Goal: Task Accomplishment & Management: Complete application form

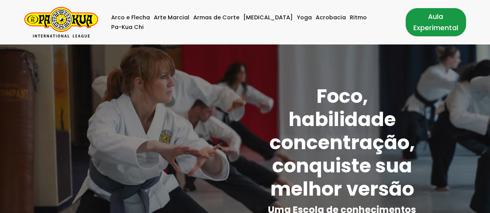
click at [432, 22] on link "Aula Experimental" at bounding box center [435, 22] width 60 height 28
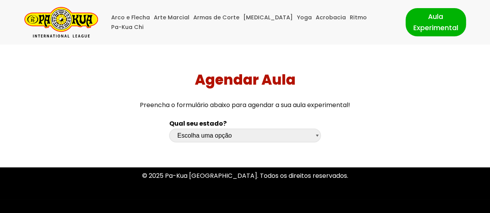
click at [315, 136] on select "Escolha uma opção Rio Grande do Sul Santa Catarina Paraná São Paulo Rio de Jane…" at bounding box center [244, 136] width 151 height 14
select select "sp"
click at [169, 129] on select "Escolha uma opção Rio Grande do Sul Santa Catarina Paraná São Paulo Rio de Jane…" at bounding box center [244, 136] width 151 height 14
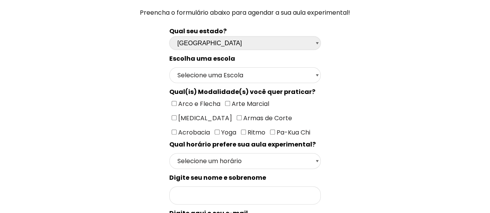
scroll to position [95, 0]
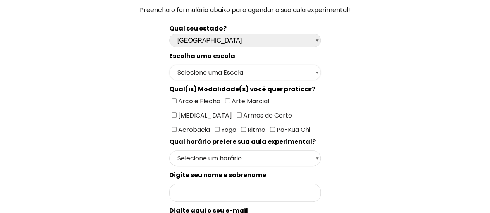
click at [318, 74] on select "Selecione uma Escola São Paulo - Escola Santa Cruz São Paulo - Escola Ana Rosa …" at bounding box center [244, 73] width 151 height 16
select select "São Paulo - Escola Santa Cruz"
click at [169, 65] on select "Selecione uma Escola São Paulo - Escola Santa Cruz São Paulo - Escola Ana Rosa …" at bounding box center [244, 73] width 151 height 16
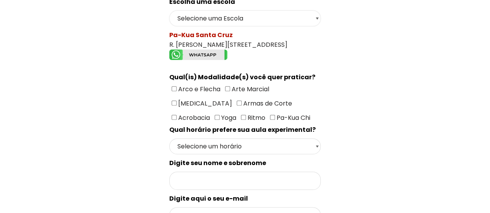
scroll to position [153, 0]
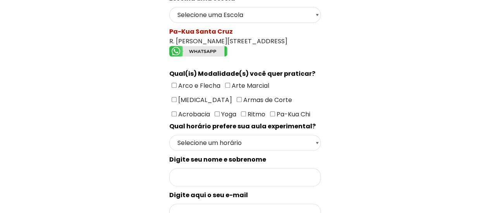
click at [271, 83] on span "Arco e Flecha Arte Marcial Tai Chi Armas de Corte Acrobacia Yoga Ritmo Pa-Kua C…" at bounding box center [240, 100] width 143 height 38
click at [176, 97] on input"] "[MEDICAL_DATA]" at bounding box center [173, 99] width 5 height 5
checkbox input"] "true"
click at [317, 139] on select "Selecione um horário Manhã Tarde Noite" at bounding box center [244, 143] width 151 height 16
select select "Manhã"
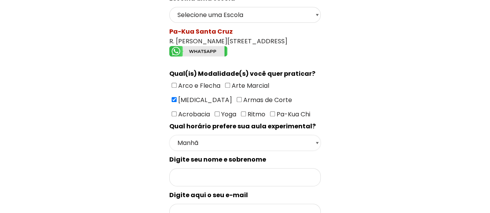
click at [169, 135] on select "Selecione um horário Manhã Tarde Noite" at bounding box center [244, 143] width 151 height 16
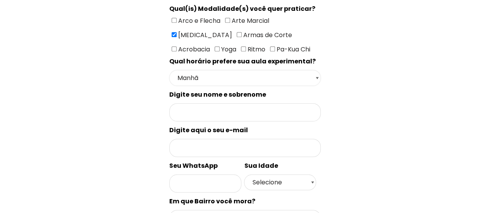
scroll to position [216, 0]
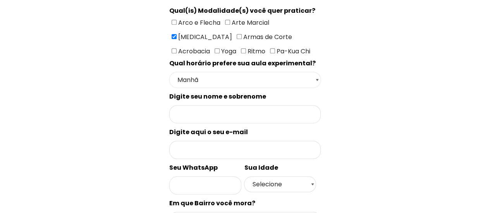
click at [313, 74] on select "Selecione um horário Manhã Tarde Noite" at bounding box center [244, 80] width 151 height 16
click at [169, 72] on select "Selecione um horário Manhã Tarde Noite" at bounding box center [244, 80] width 151 height 16
click at [289, 107] on input "Formulário de contacto" at bounding box center [244, 114] width 151 height 18
type input "Fermanian"
click at [259, 141] on input "Formulário de contacto" at bounding box center [244, 150] width 151 height 18
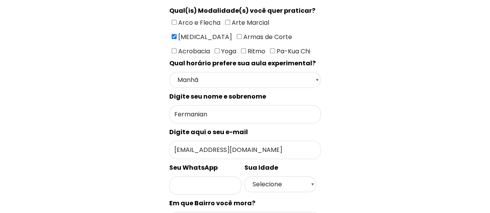
type input "marcosfermanian@gmail.com"
click at [199, 180] on input "Formulário de contacto" at bounding box center [205, 185] width 72 height 18
type input "11983541012"
click at [316, 174] on div "Sua Idade Selecione 18 19 20 21 22 23 24 25 26 27 28 29 30 31 32 33 34 35 36 37…" at bounding box center [280, 179] width 72 height 33
click at [315, 176] on select "Selecione 18 19 20 21 22 23 24 25 26 27 28 29 30 31 32 33 34 35 36 37 38 39 40 …" at bounding box center [280, 184] width 72 height 16
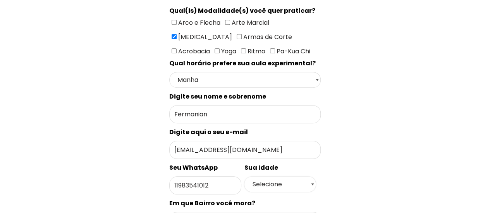
select select "50+"
click at [244, 176] on select "Selecione 18 19 20 21 22 23 24 25 26 27 28 29 30 31 32 33 34 35 36 37 38 39 40 …" at bounding box center [280, 184] width 72 height 16
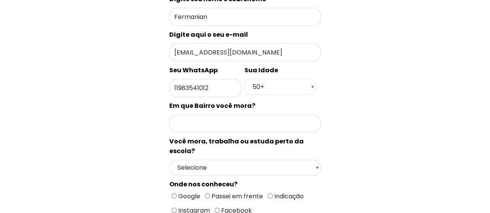
scroll to position [320, 0]
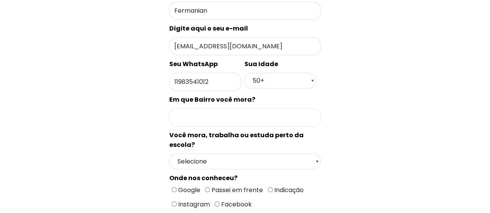
click at [235, 108] on input "Formulário de contacto" at bounding box center [244, 117] width 151 height 18
type input "Vila Mariana"
click at [319, 154] on select "Selecione Moro Perto Trabalho Perto Estudo Perto Passo Perto" at bounding box center [244, 162] width 151 height 16
select select "Moro Perto"
click at [169, 154] on select "Selecione Moro Perto Trabalho Perto Estudo Perto Passo Perto" at bounding box center [244, 162] width 151 height 16
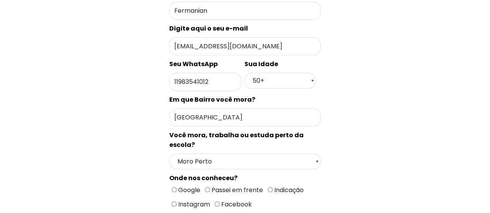
click at [171, 187] on input "Google" at bounding box center [173, 189] width 5 height 5
radio input "true"
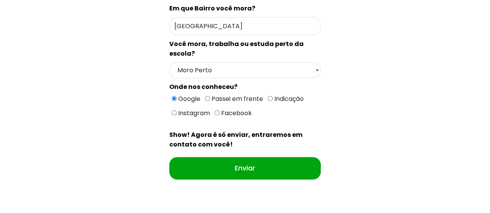
scroll to position [412, 0]
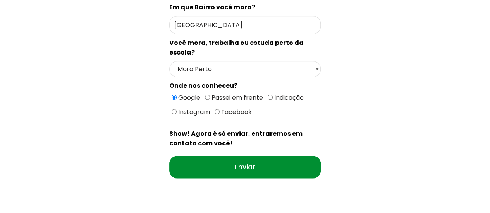
click at [282, 156] on input "Enviar" at bounding box center [244, 167] width 151 height 22
